Goal: Information Seeking & Learning: Compare options

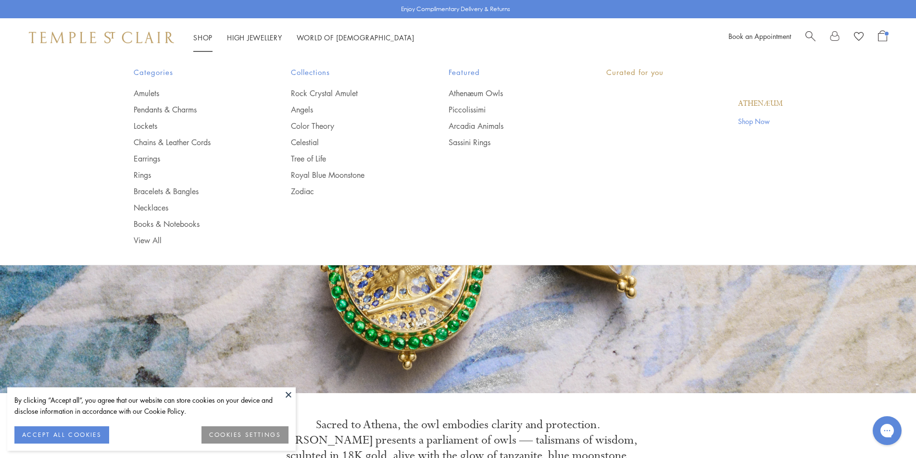
click at [195, 35] on link "Shop Shop" at bounding box center [202, 38] width 19 height 10
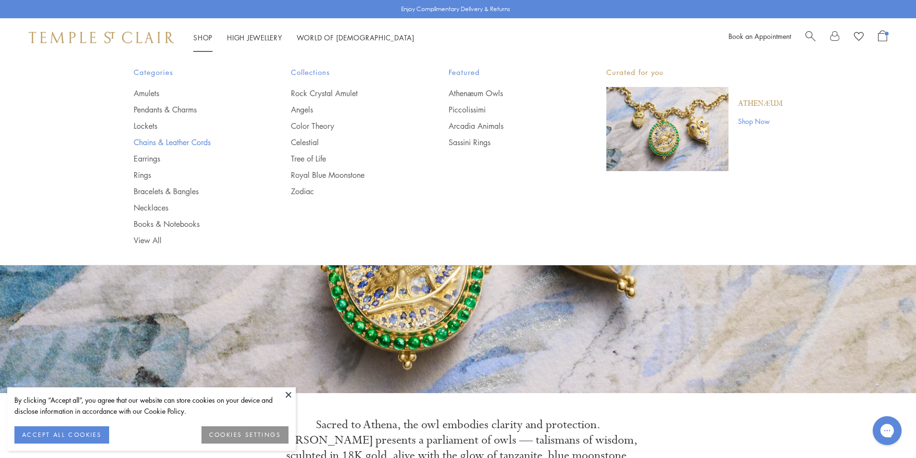
click at [181, 146] on link "Chains & Leather Cords" at bounding box center [193, 142] width 119 height 11
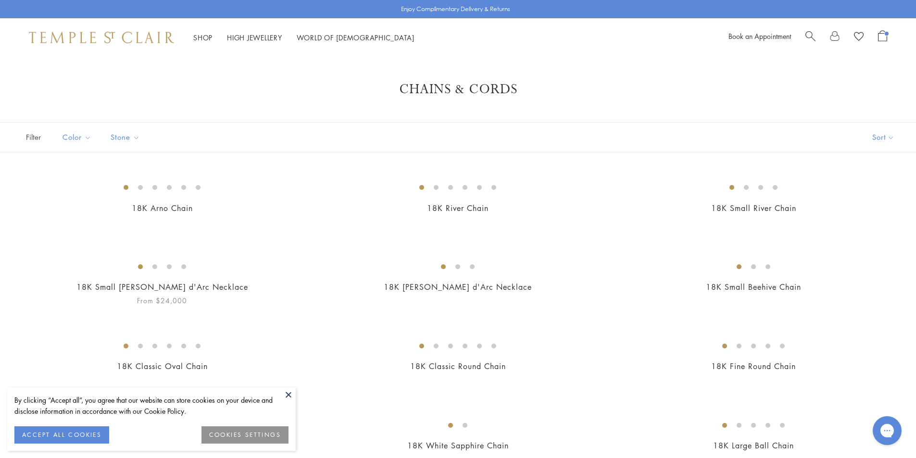
scroll to position [336, 0]
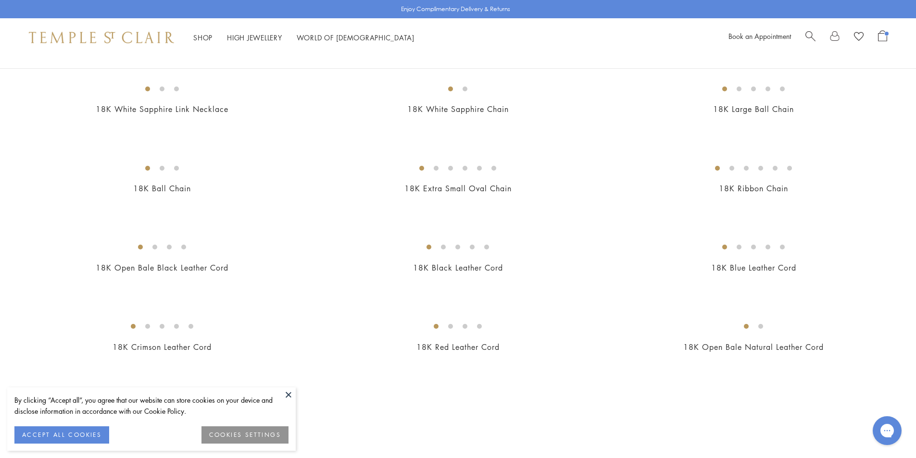
click at [294, 394] on button at bounding box center [288, 394] width 14 height 14
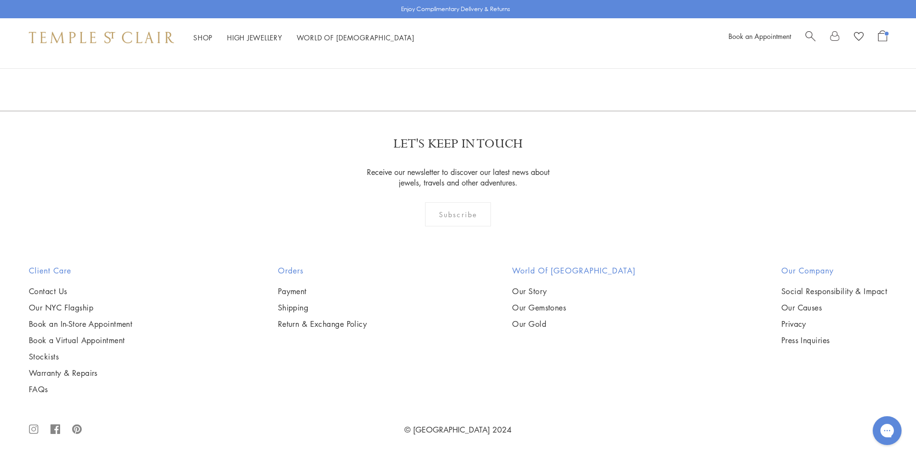
scroll to position [1105, 0]
click at [0, 0] on img at bounding box center [0, 0] width 0 height 0
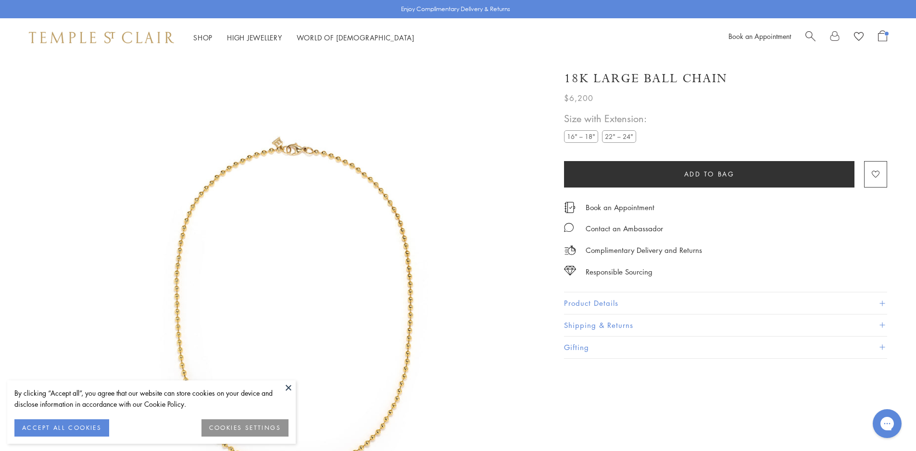
scroll to position [51, 0]
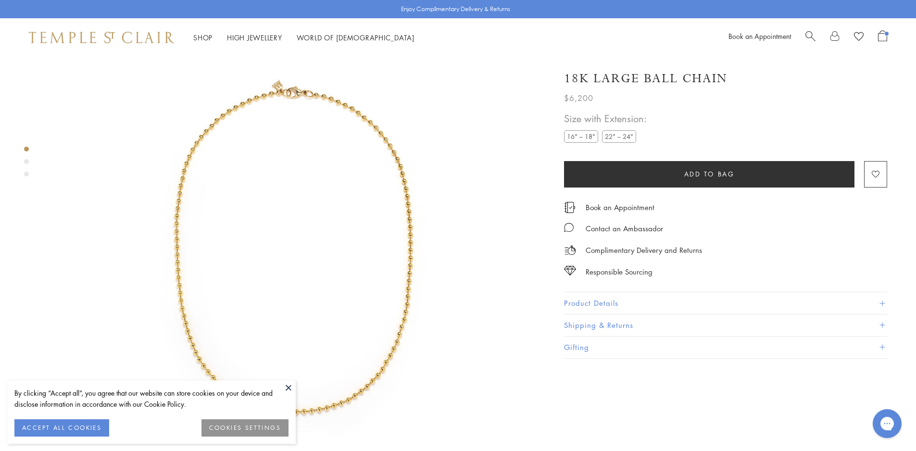
click at [637, 306] on button "Product Details" at bounding box center [725, 303] width 323 height 22
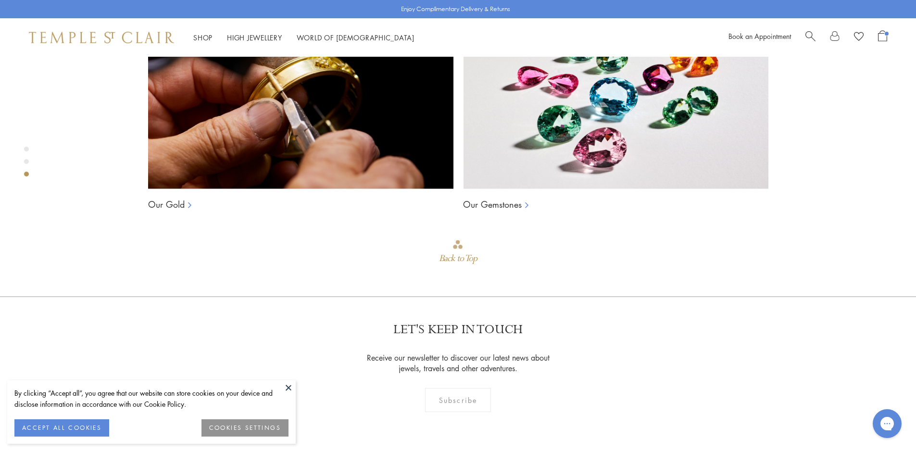
scroll to position [1162, 0]
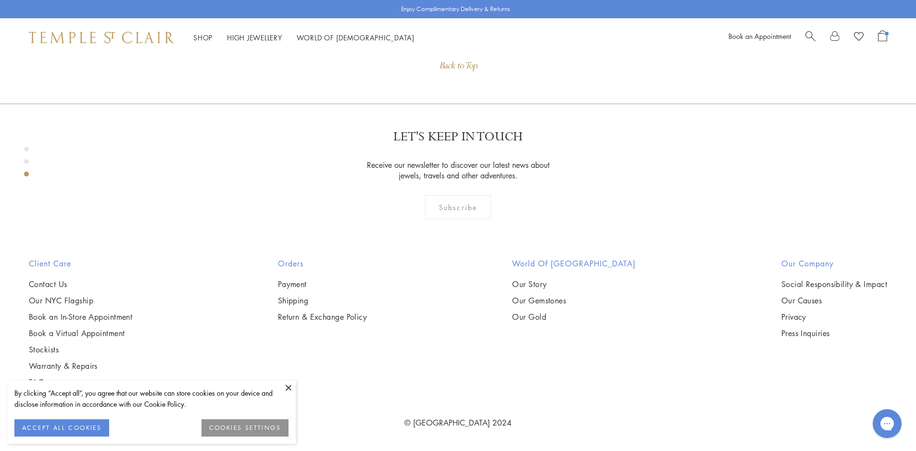
click at [290, 388] on button at bounding box center [288, 387] width 14 height 14
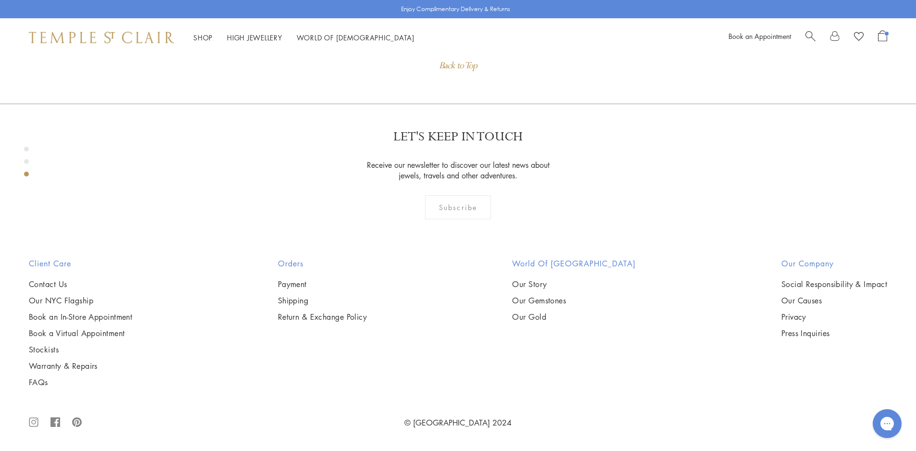
drag, startPoint x: 635, startPoint y: 291, endPoint x: 580, endPoint y: 290, distance: 55.3
copy span "N88817-3MBC16EX"
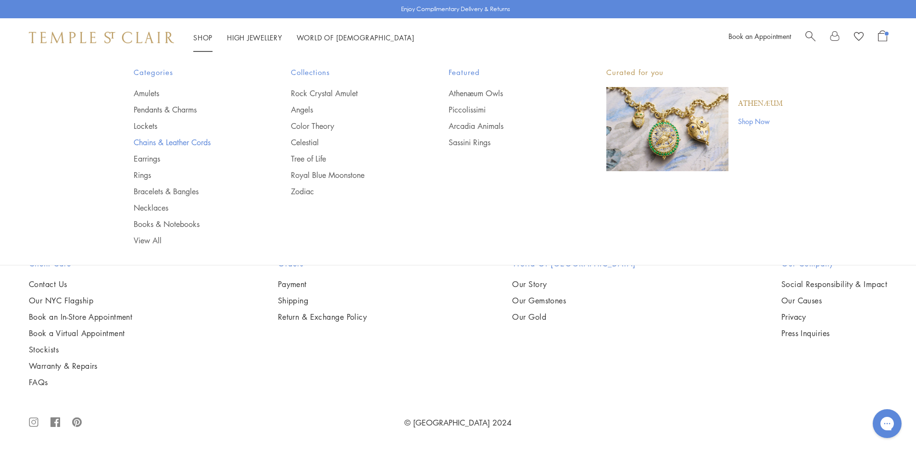
click at [153, 140] on link "Chains & Leather Cords" at bounding box center [193, 142] width 119 height 11
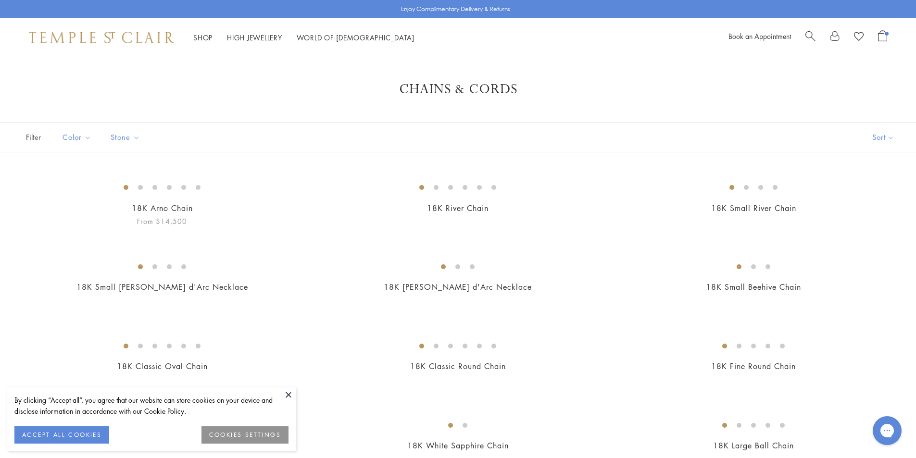
scroll to position [192, 0]
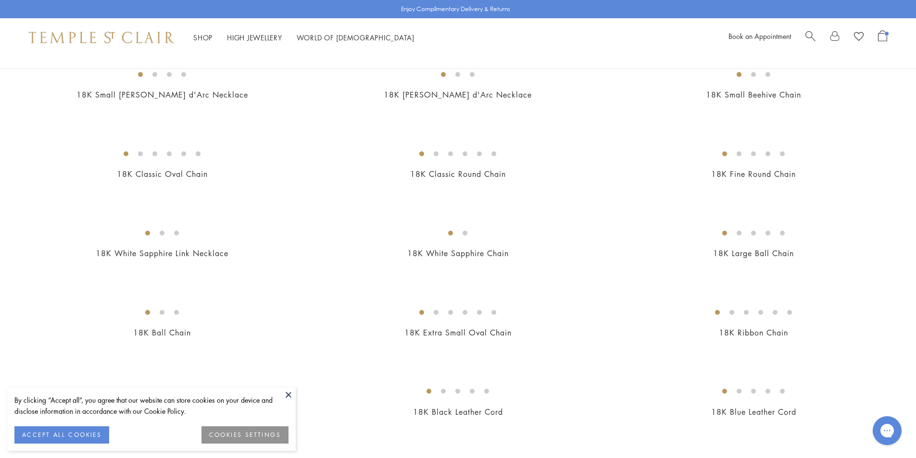
click at [288, 392] on button at bounding box center [288, 394] width 14 height 14
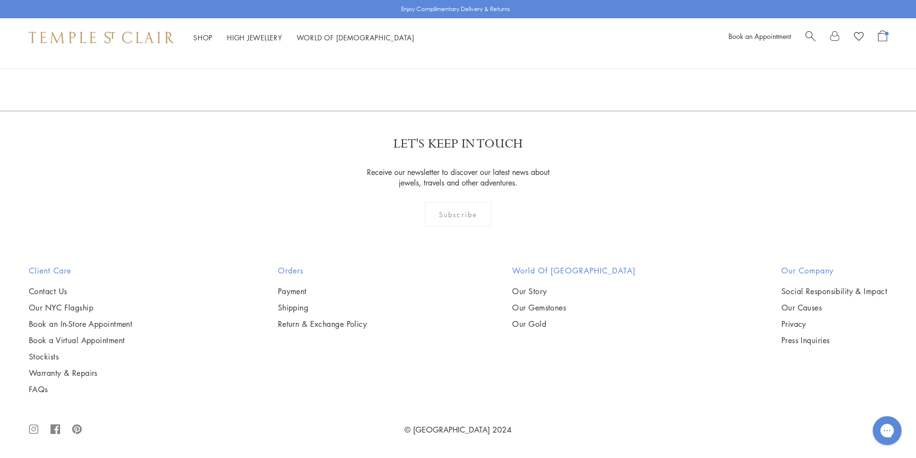
scroll to position [2595, 0]
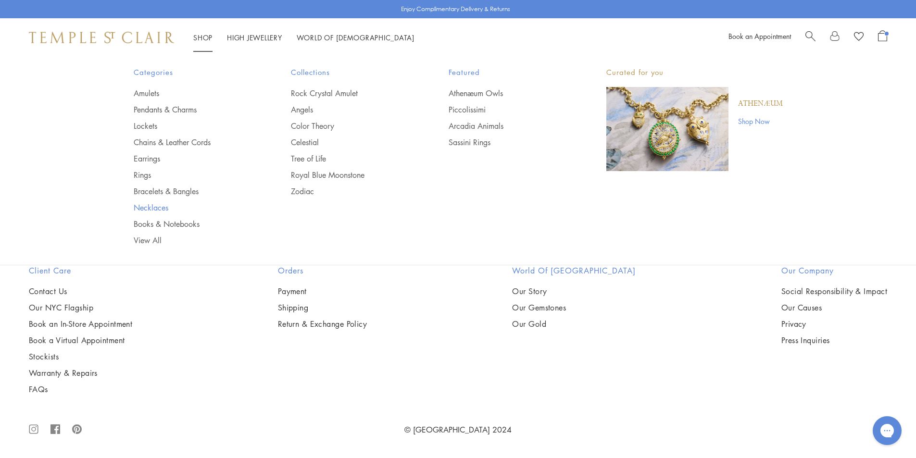
click at [155, 202] on link "Necklaces" at bounding box center [193, 207] width 119 height 11
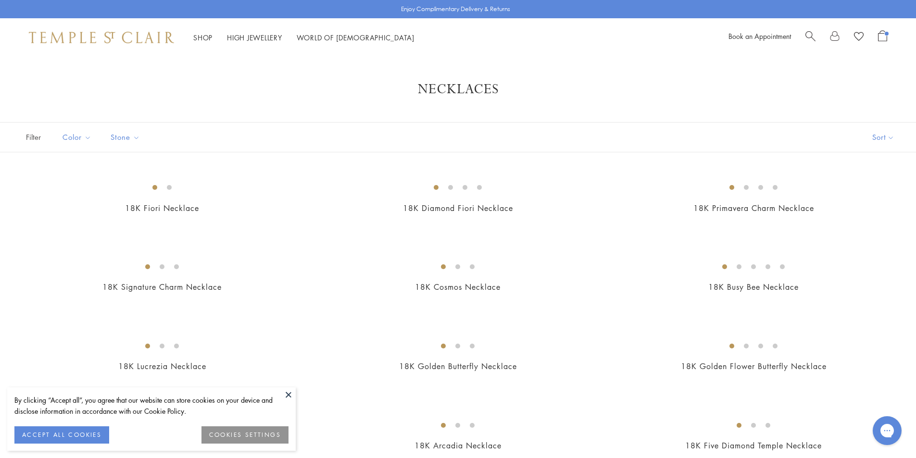
click at [290, 394] on button at bounding box center [288, 394] width 14 height 14
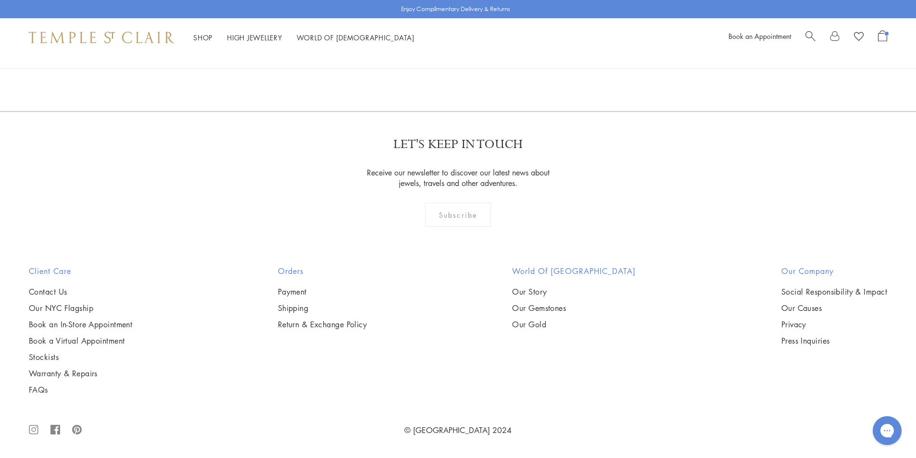
scroll to position [2884, 0]
click at [0, 0] on img at bounding box center [0, 0] width 0 height 0
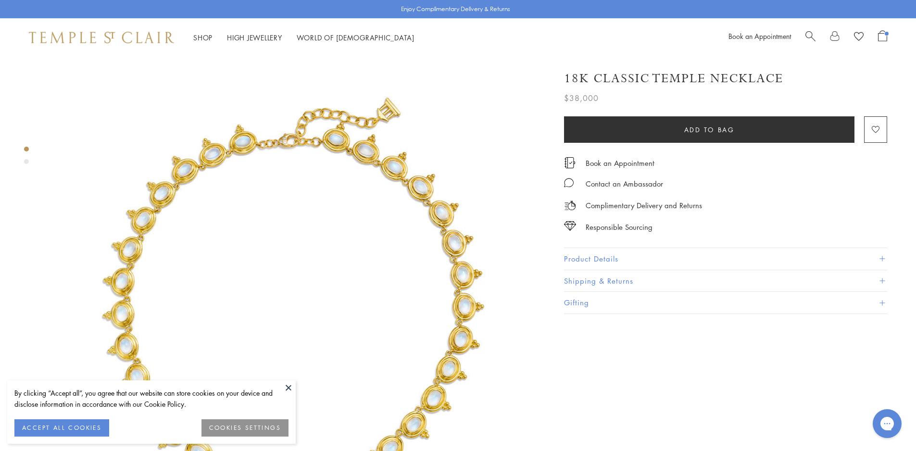
click at [282, 384] on button at bounding box center [288, 387] width 14 height 14
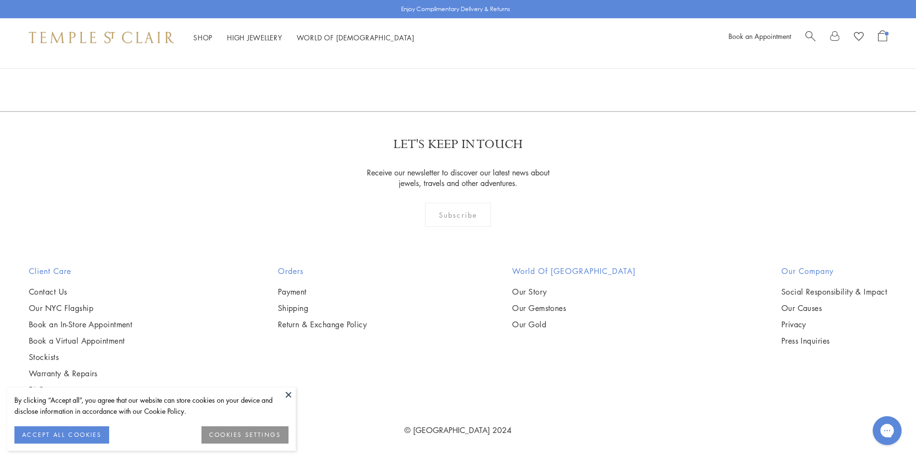
scroll to position [2785, 0]
click at [0, 0] on img at bounding box center [0, 0] width 0 height 0
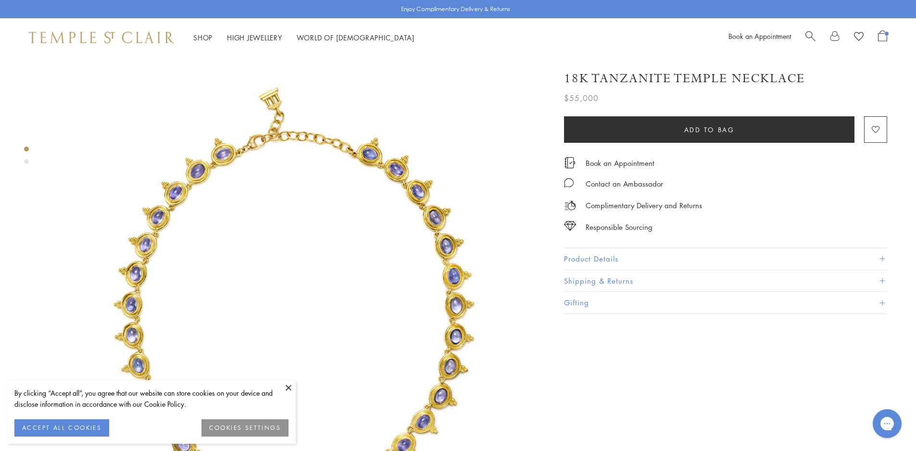
click at [285, 382] on button at bounding box center [288, 387] width 14 height 14
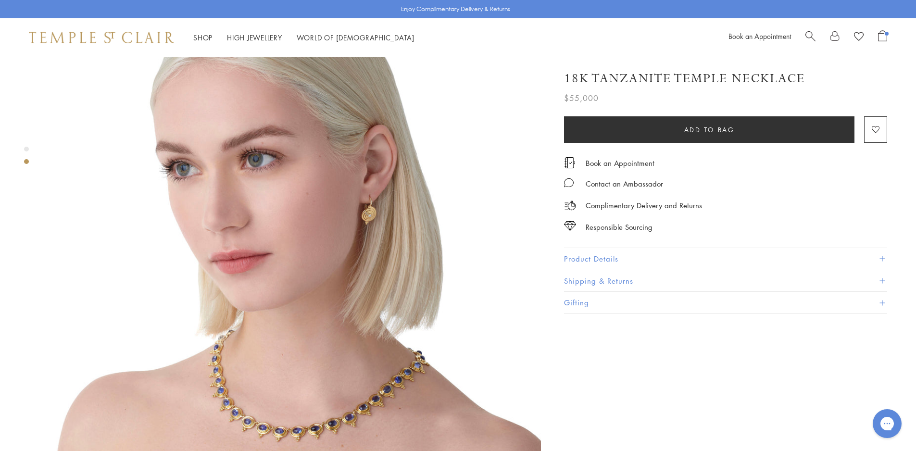
scroll to position [577, 0]
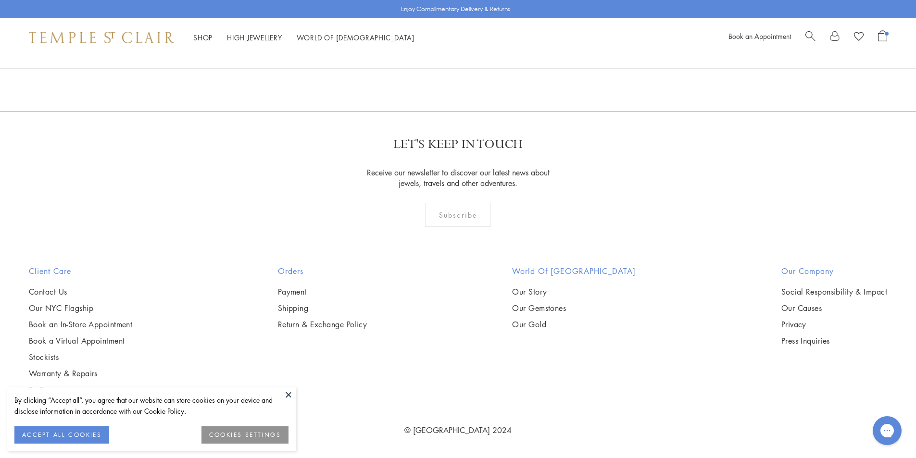
scroll to position [3170, 0]
click at [0, 0] on img at bounding box center [0, 0] width 0 height 0
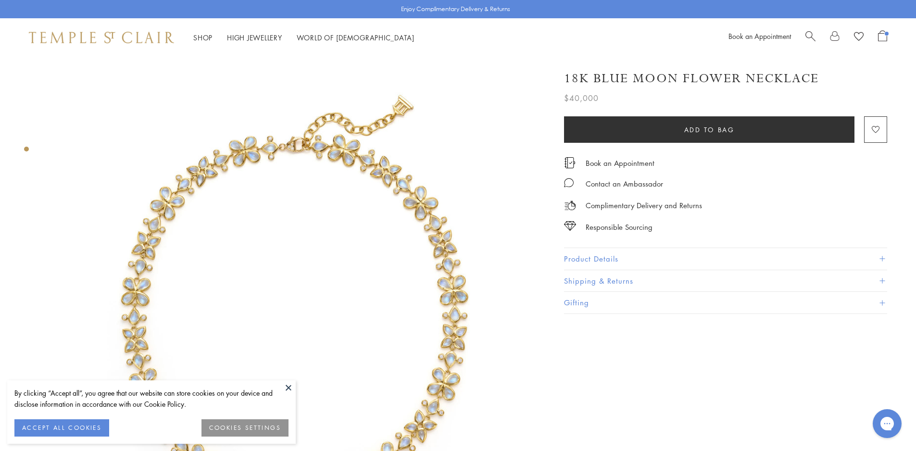
click at [287, 385] on button at bounding box center [288, 387] width 14 height 14
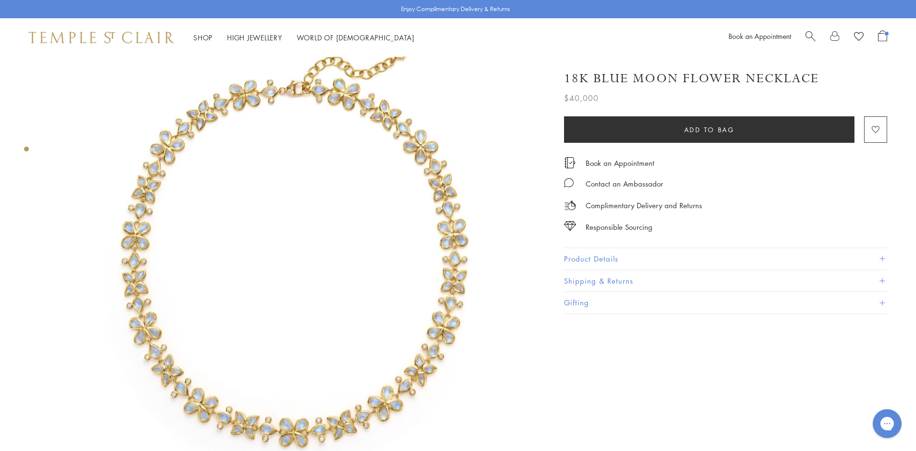
scroll to position [144, 0]
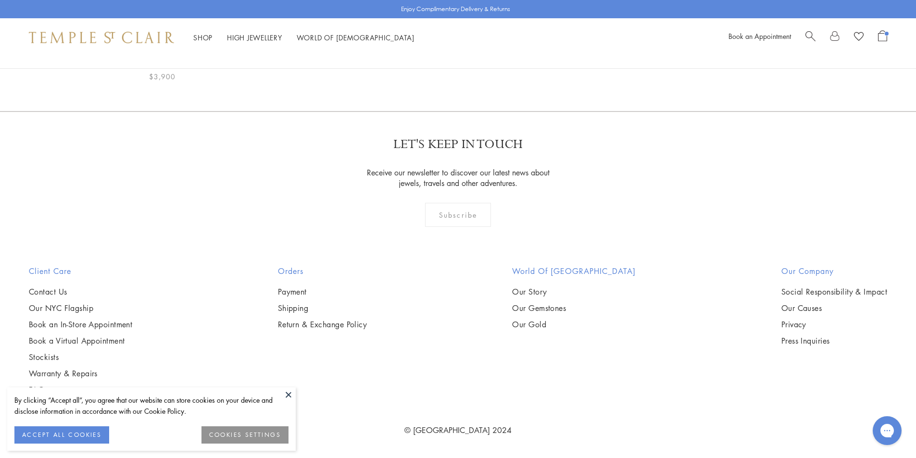
scroll to position [4083, 0]
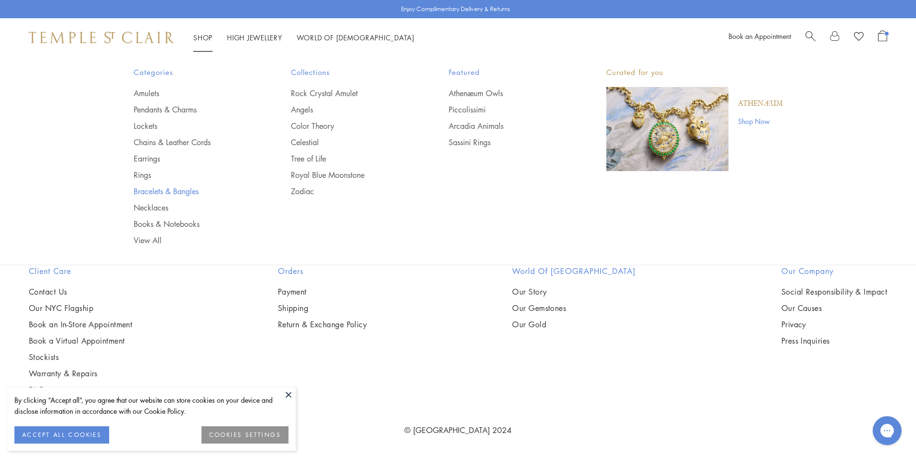
click at [158, 186] on link "Bracelets & Bangles" at bounding box center [193, 191] width 119 height 11
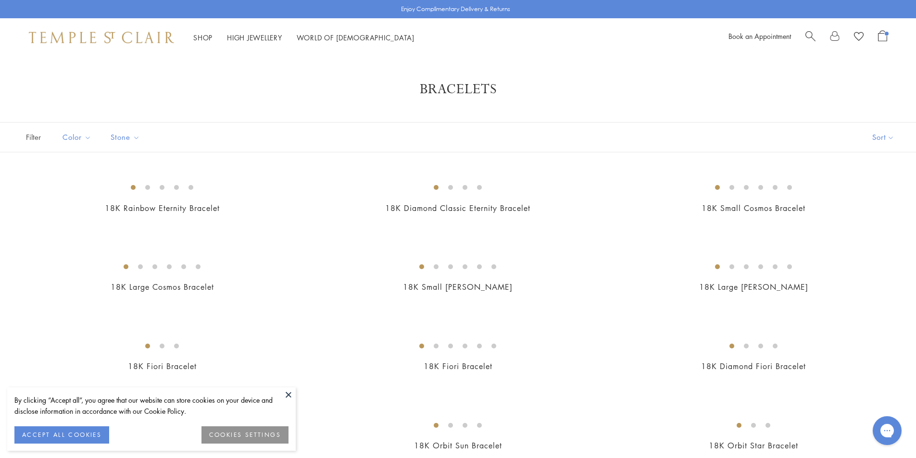
drag, startPoint x: 293, startPoint y: 396, endPoint x: 313, endPoint y: 385, distance: 23.0
click at [293, 396] on button at bounding box center [288, 394] width 14 height 14
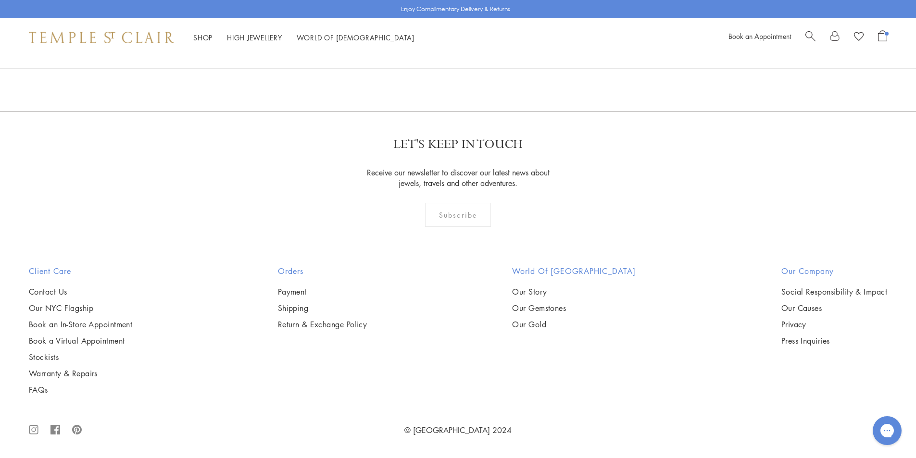
scroll to position [2836, 0]
click at [0, 0] on img at bounding box center [0, 0] width 0 height 0
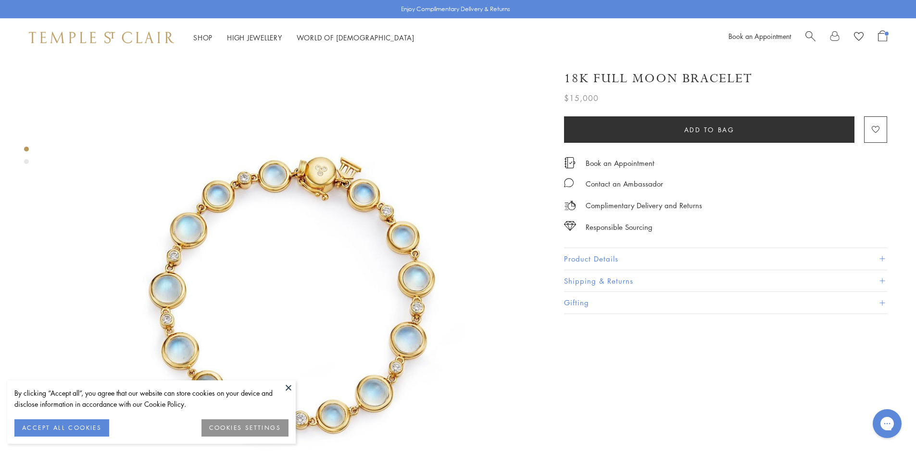
click at [636, 262] on button "Product Details" at bounding box center [725, 259] width 323 height 22
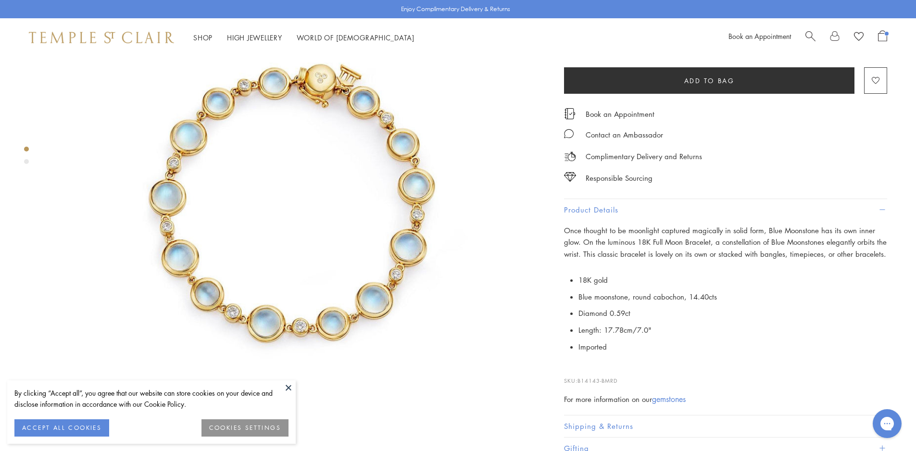
scroll to position [96, 0]
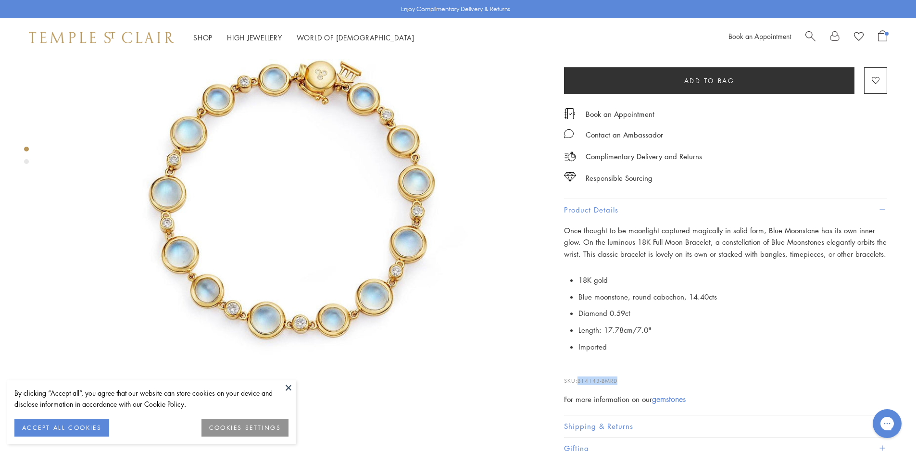
drag, startPoint x: 624, startPoint y: 380, endPoint x: 580, endPoint y: 380, distance: 44.2
click at [580, 380] on p "SKU: B14143-BMRD" at bounding box center [725, 376] width 323 height 18
copy span "B14143-BMRD"
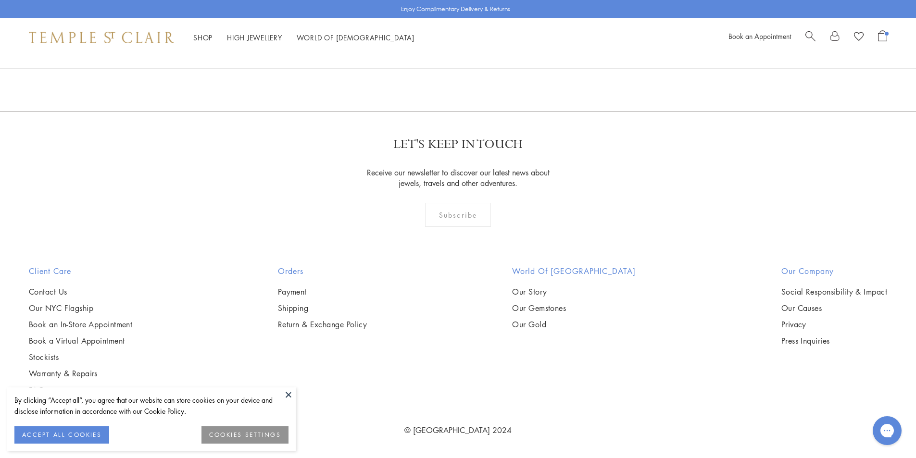
click at [0, 0] on img at bounding box center [0, 0] width 0 height 0
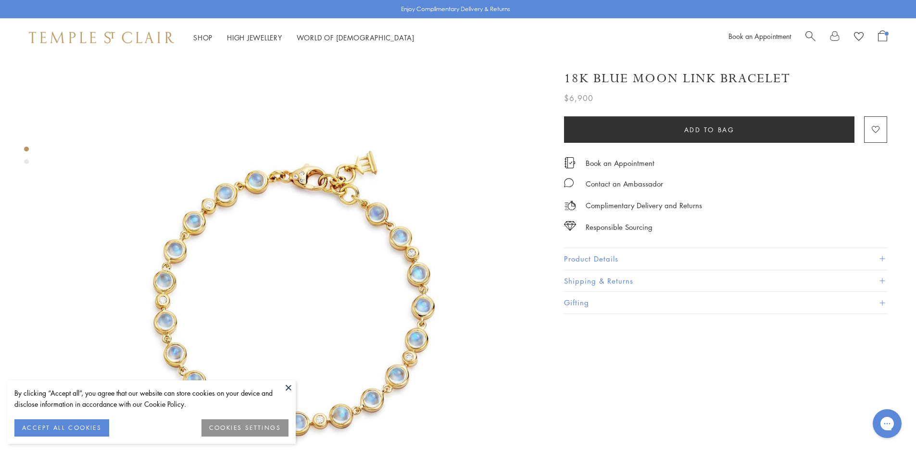
click at [623, 256] on button "Product Details" at bounding box center [725, 259] width 323 height 22
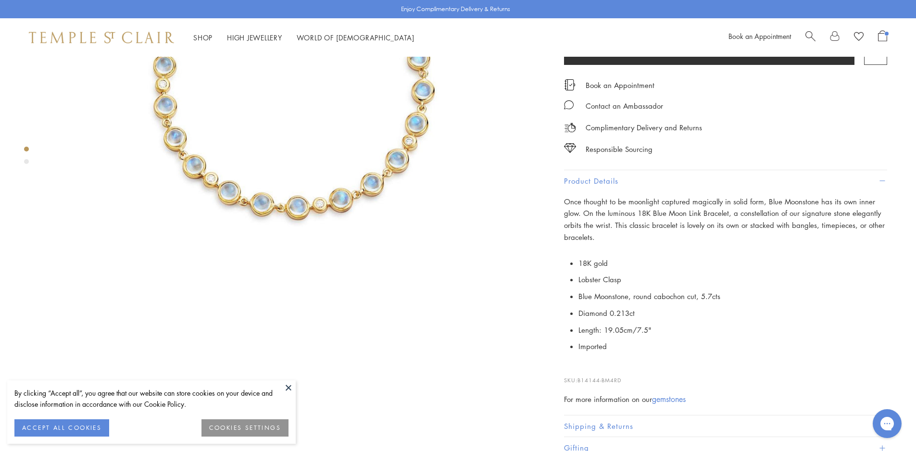
scroll to position [288, 0]
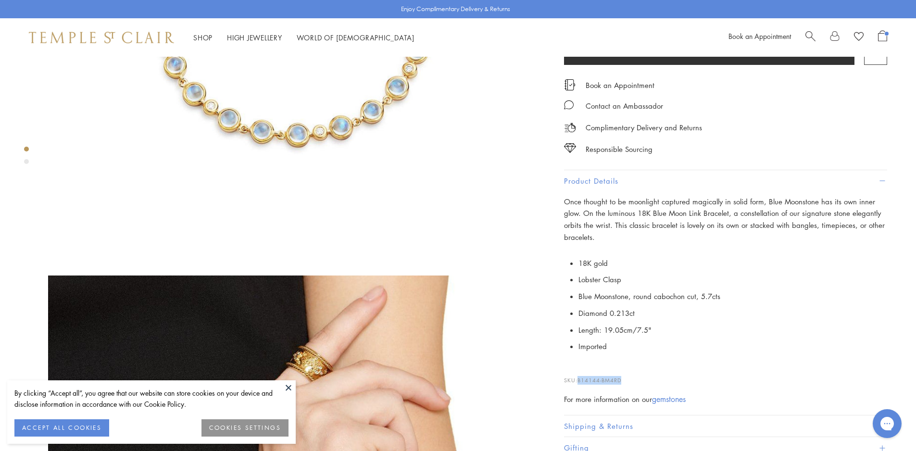
drag, startPoint x: 636, startPoint y: 381, endPoint x: 577, endPoint y: 381, distance: 59.1
click at [577, 381] on p "SKU: B14144-BM4RD" at bounding box center [725, 375] width 323 height 18
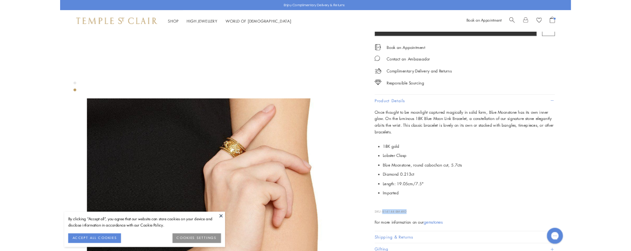
scroll to position [577, 0]
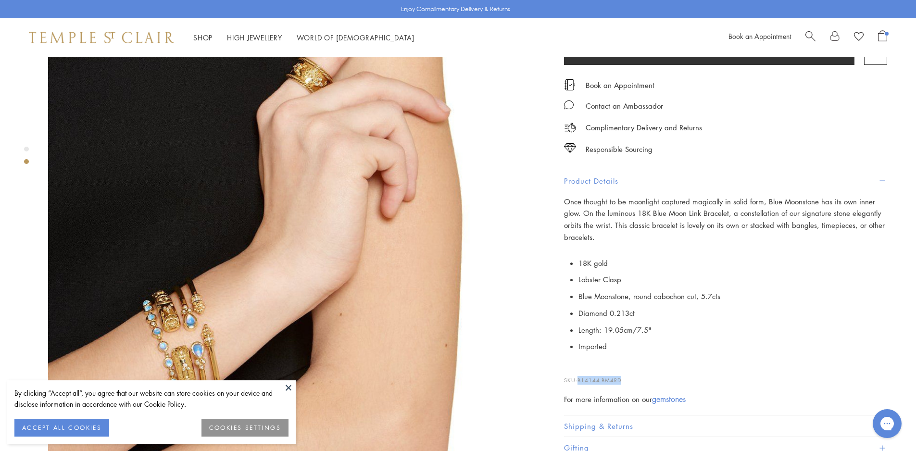
copy p "B14144-BM4RD"
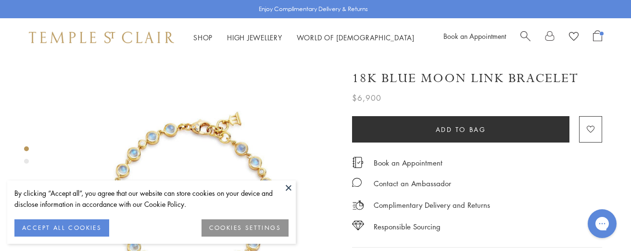
click at [284, 182] on button at bounding box center [288, 188] width 14 height 14
